Goal: Find contact information: Find contact information

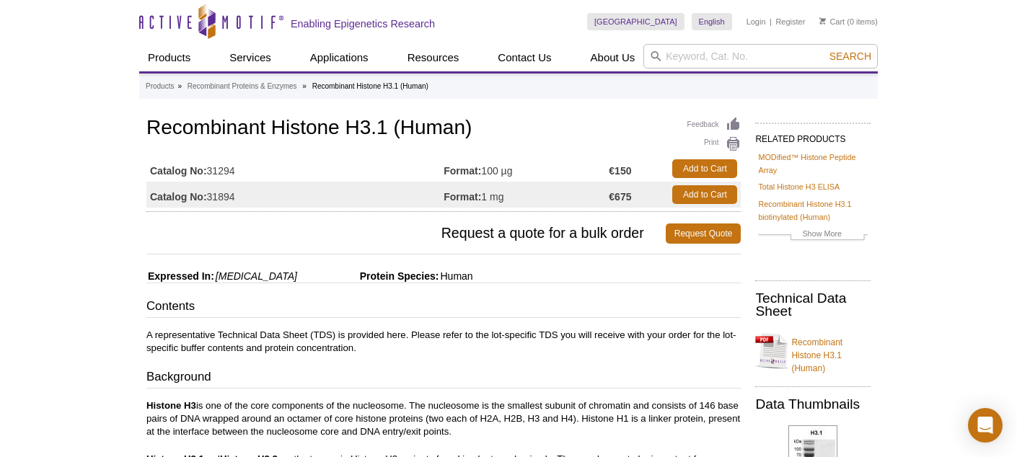
drag, startPoint x: 205, startPoint y: 195, endPoint x: 241, endPoint y: 195, distance: 35.3
click at [241, 195] on td "Catalog No: 31894" at bounding box center [294, 195] width 297 height 26
drag, startPoint x: 637, startPoint y: 199, endPoint x: 597, endPoint y: 198, distance: 39.7
click at [597, 198] on tr "Catalog No: 31894 Format: 1 mg €675 Add to Cart" at bounding box center [443, 195] width 594 height 26
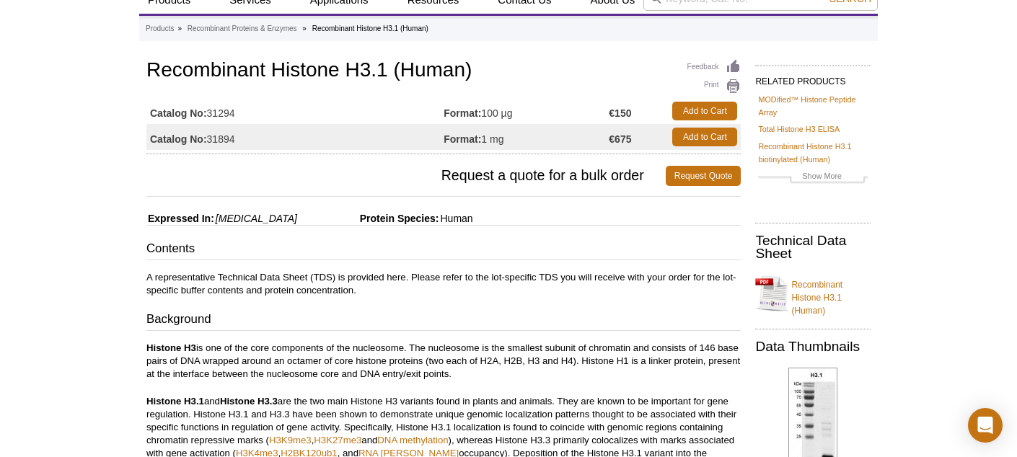
scroll to position [63, 0]
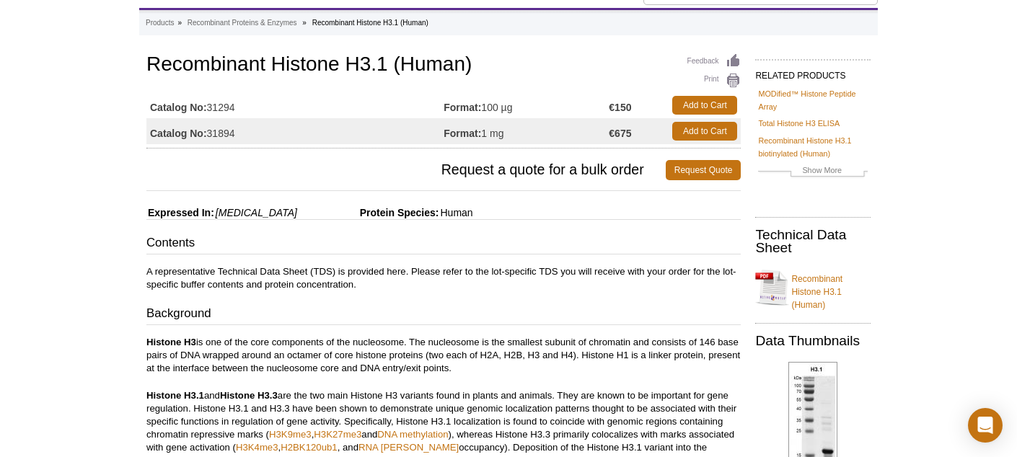
click at [638, 135] on td "€675" at bounding box center [637, 131] width 56 height 26
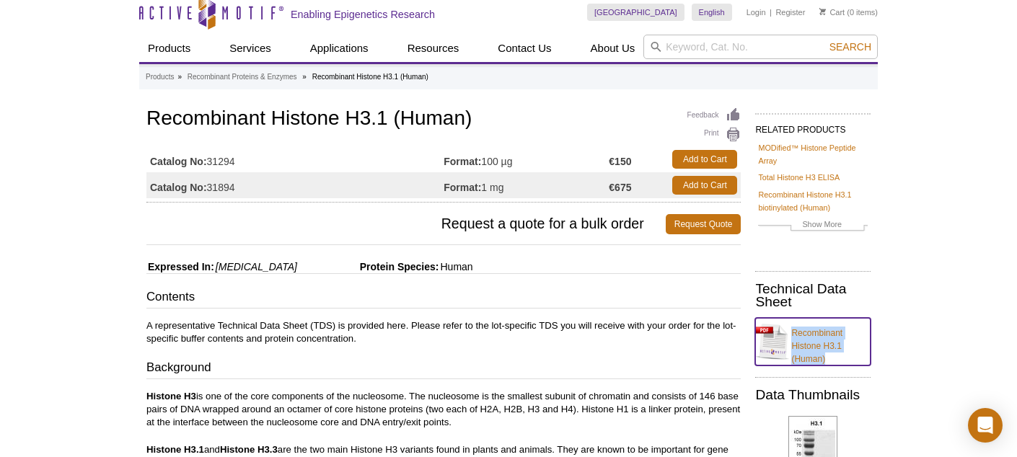
scroll to position [9, 0]
drag, startPoint x: 606, startPoint y: 190, endPoint x: 639, endPoint y: 190, distance: 33.2
click at [639, 190] on tr "Catalog No: 31894 Format: 1 mg €675 Add to Cart" at bounding box center [443, 186] width 594 height 26
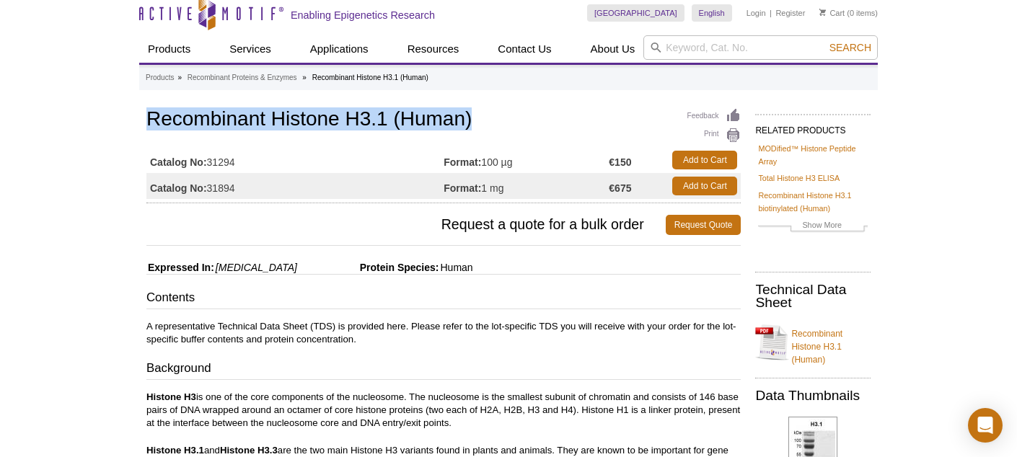
drag, startPoint x: 148, startPoint y: 124, endPoint x: 508, endPoint y: 121, distance: 359.8
click at [508, 121] on h1 "Recombinant Histone H3.1 (Human)" at bounding box center [443, 120] width 594 height 25
copy h1 "Recombinant Histone H3.1 (Human)"
drag, startPoint x: 211, startPoint y: 189, endPoint x: 239, endPoint y: 189, distance: 27.4
click at [239, 189] on td "Catalog No: 31894" at bounding box center [294, 186] width 297 height 26
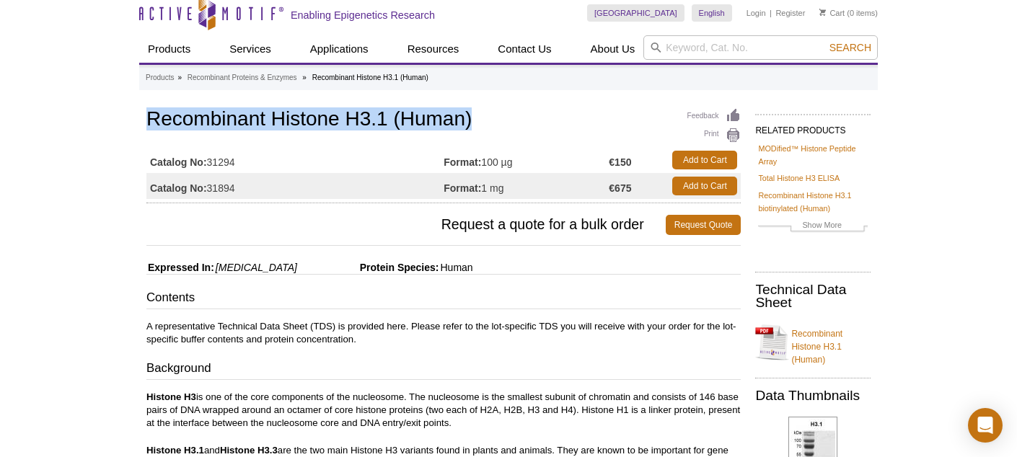
copy td "31894"
drag, startPoint x: 513, startPoint y: 187, endPoint x: 484, endPoint y: 187, distance: 28.8
click at [484, 187] on td "Format: 1 mg" at bounding box center [525, 186] width 165 height 26
copy td "1 mg"
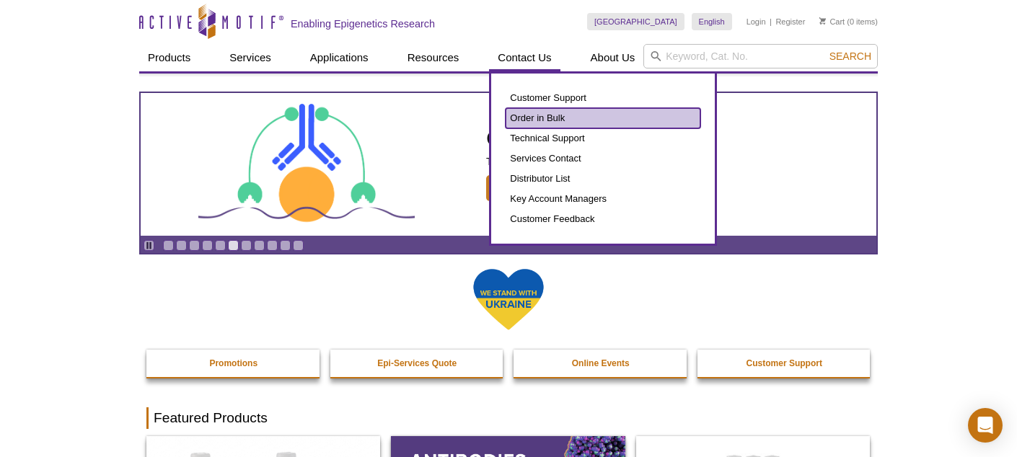
click at [545, 115] on link "Order in Bulk" at bounding box center [602, 118] width 195 height 20
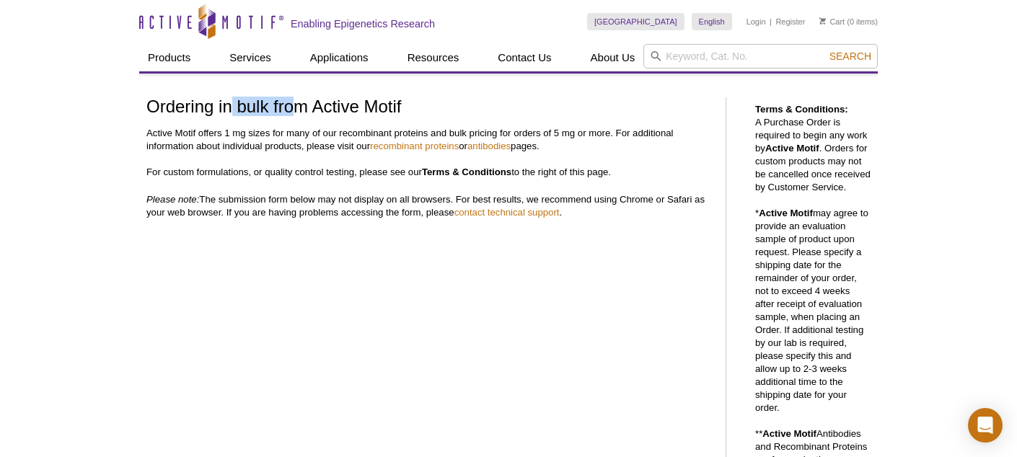
drag, startPoint x: 233, startPoint y: 105, endPoint x: 292, endPoint y: 105, distance: 59.1
click at [292, 105] on h1 "Ordering in bulk from Active Motif" at bounding box center [428, 107] width 565 height 21
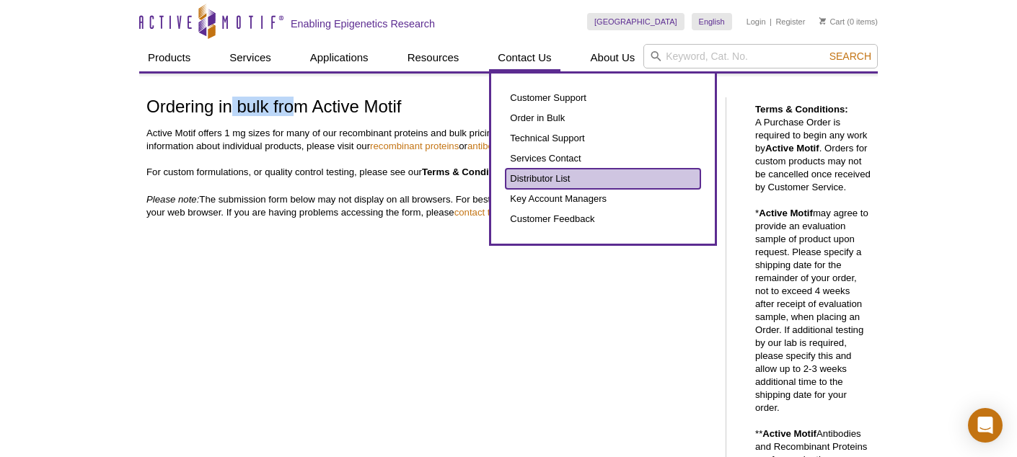
click at [557, 175] on link "Distributor List" at bounding box center [602, 179] width 195 height 20
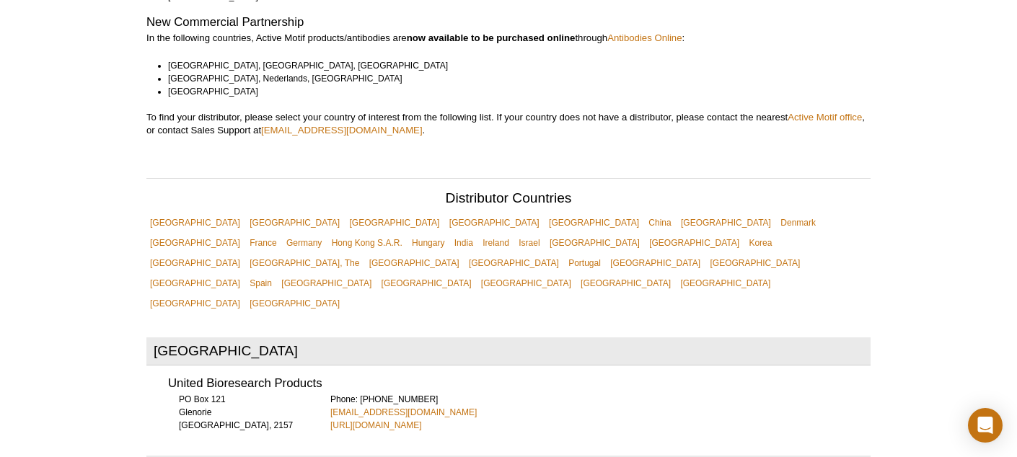
scroll to position [443, 0]
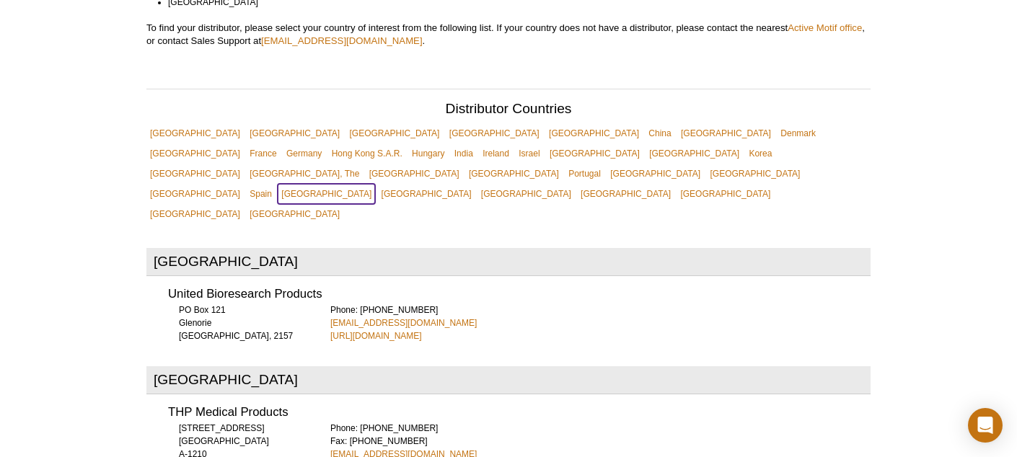
click at [375, 184] on link "[GEOGRAPHIC_DATA]" at bounding box center [326, 194] width 97 height 20
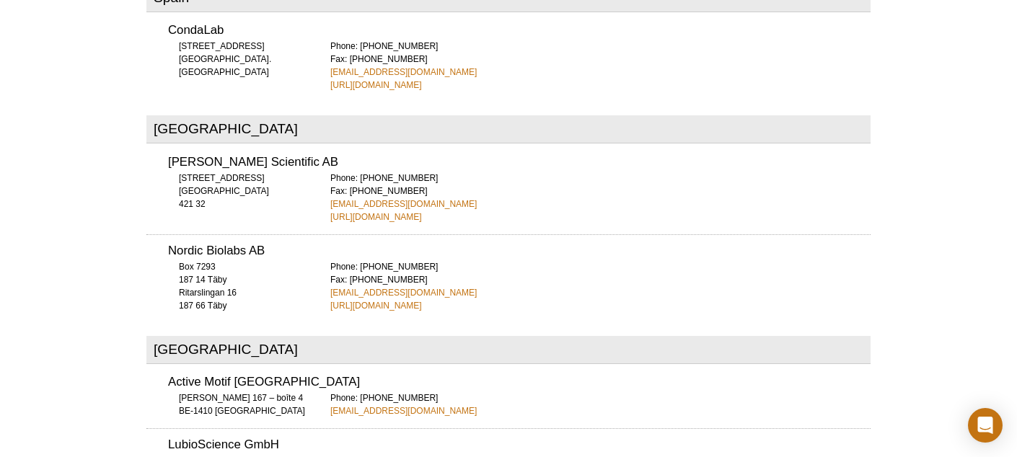
scroll to position [5017, 0]
drag, startPoint x: 231, startPoint y: 218, endPoint x: 208, endPoint y: 217, distance: 22.4
click at [208, 259] on div "Box 7293 187 14 [STREET_ADDRESS] 187 66 Täby" at bounding box center [240, 285] width 144 height 52
drag, startPoint x: 433, startPoint y: 226, endPoint x: 323, endPoint y: 230, distance: 110.4
click at [323, 233] on div "Nordic Biolabs AB [STREET_ADDRESS] 187 66 Täby Phone: [PHONE_NUMBER] Fax: [PHON…" at bounding box center [508, 272] width 724 height 78
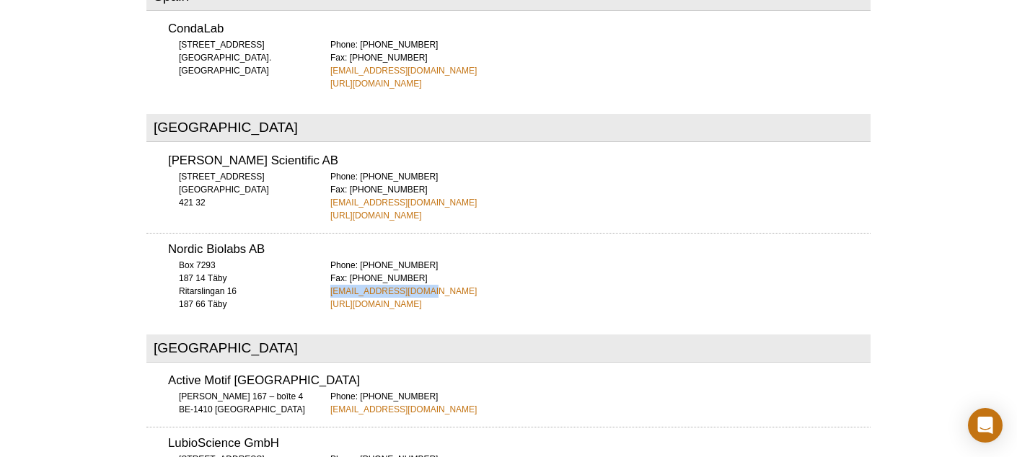
copy link "[EMAIL_ADDRESS][DOMAIN_NAME]"
